Goal: Find specific page/section: Find specific page/section

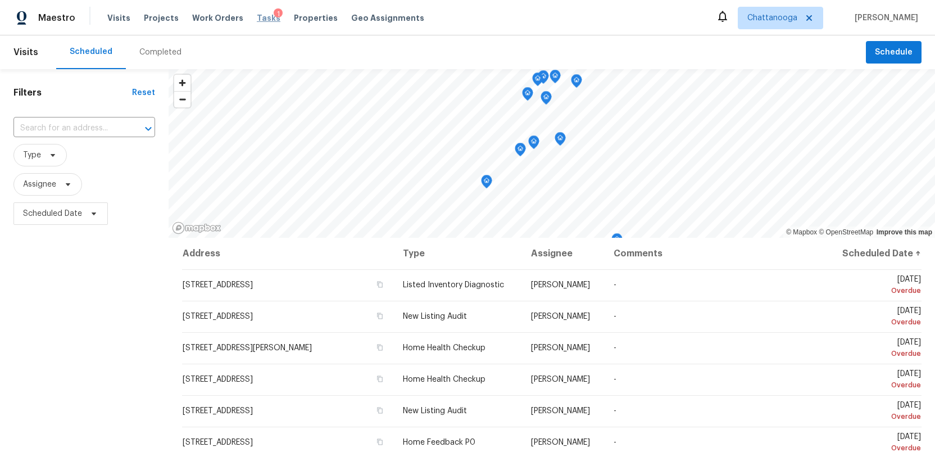
click at [257, 17] on span "Tasks" at bounding box center [269, 18] width 24 height 8
